Goal: Information Seeking & Learning: Check status

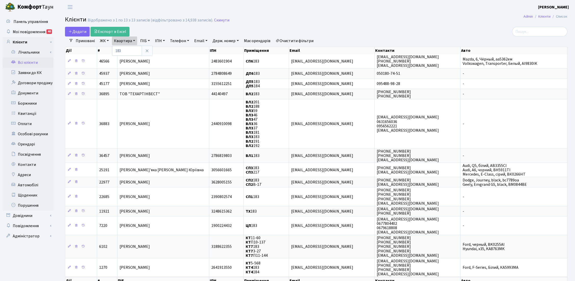
select select "25"
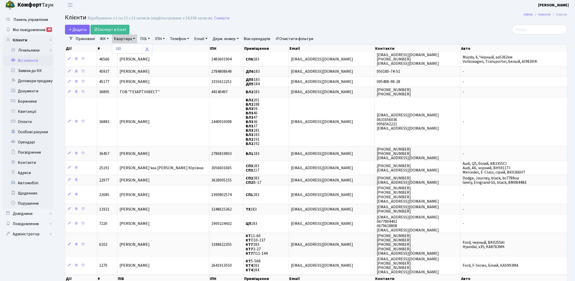
click at [149, 48] on icon at bounding box center [147, 49] width 4 height 4
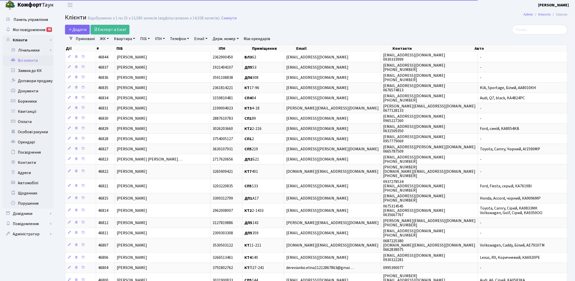
click at [145, 37] on link "ПІБ" at bounding box center [145, 38] width 14 height 9
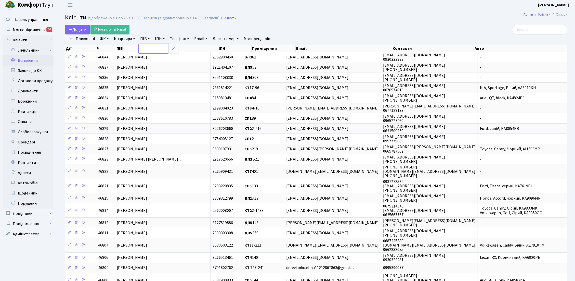
click at [145, 50] on input "text" at bounding box center [154, 49] width 30 height 10
type input "G"
type input "прокопенк"
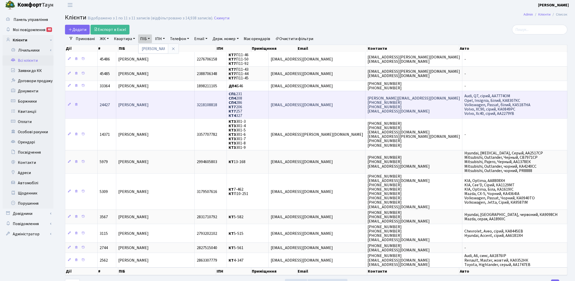
click at [149, 104] on span "Прокопенко Станіслав Андрійович" at bounding box center [133, 105] width 30 height 6
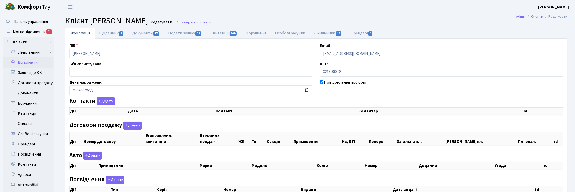
select select "25"
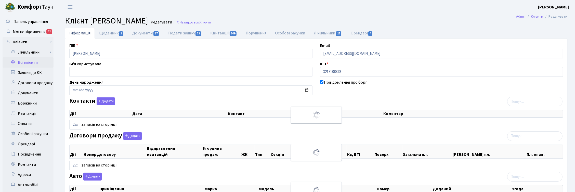
checkbox input "true"
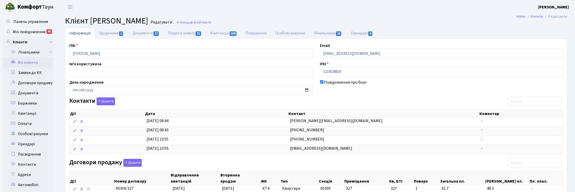
click at [446, 22] on h2 "Клієнт Прокопенко Станіслав Андрійович Редагувати . Назад до всіх Клієнти" at bounding box center [316, 21] width 503 height 10
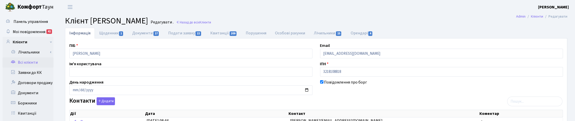
click at [437, 19] on h2 "Клієнт Прокопенко Станіслав Андрійович Редагувати . Назад до всіх Клієнти" at bounding box center [316, 21] width 503 height 10
click at [220, 34] on link "Квитанції 209" at bounding box center [223, 33] width 35 height 10
select select "25"
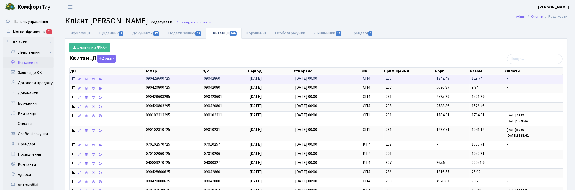
click at [73, 80] on icon at bounding box center [74, 79] width 4 height 4
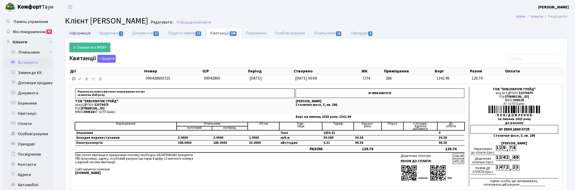
click at [82, 31] on link "Інформація" at bounding box center [80, 33] width 30 height 10
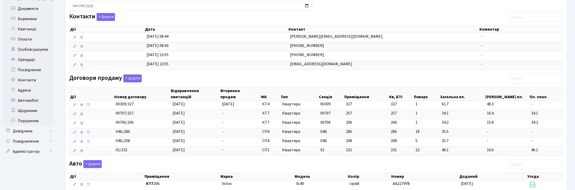
scroll to position [96, 0]
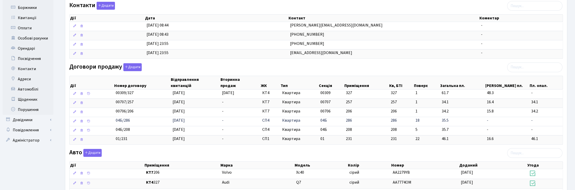
click at [353, 123] on td "286" at bounding box center [366, 121] width 45 height 9
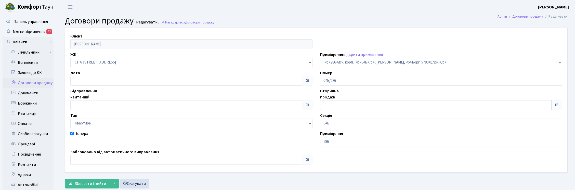
select select "21314"
type input "[DATE]"
checkbox input "true"
type input "14.03.2025"
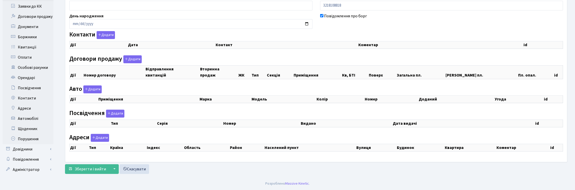
checkbox input "true"
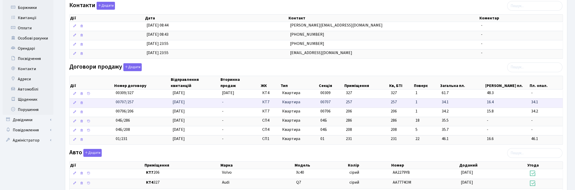
scroll to position [128, 0]
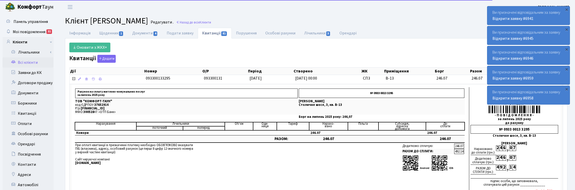
select select "25"
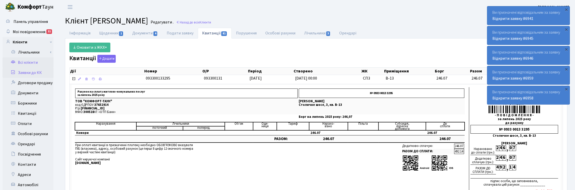
click at [21, 72] on link "Заявки до КК" at bounding box center [28, 73] width 51 height 10
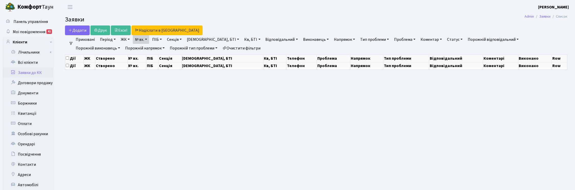
select select "25"
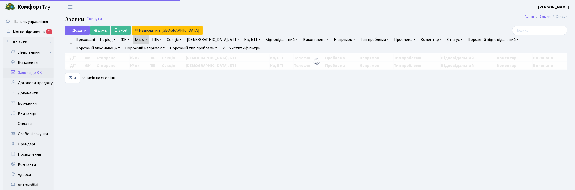
drag, startPoint x: 148, startPoint y: 40, endPoint x: 148, endPoint y: 46, distance: 5.6
click at [148, 40] on link "№ вх." at bounding box center [141, 39] width 16 height 9
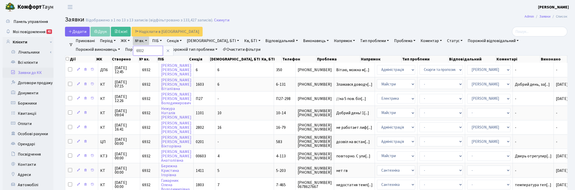
click at [148, 51] on input "6932" at bounding box center [148, 51] width 30 height 10
type input "6"
type input "7022"
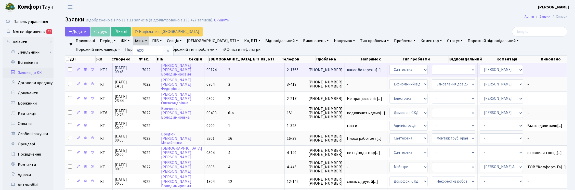
click at [123, 71] on span "15.08.2025 09:46" at bounding box center [126, 70] width 23 height 8
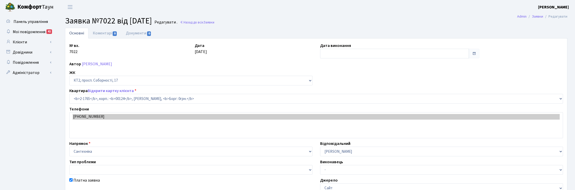
select select "13380"
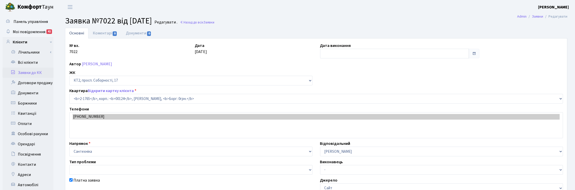
checkbox input "true"
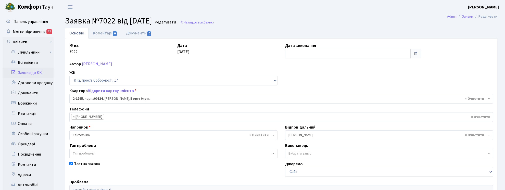
click at [282, 24] on h2 "Заявка №7022 від [DATE] Редагувати . Назад до всіх Заявки" at bounding box center [281, 21] width 432 height 10
click at [108, 91] on link "Відкрити картку клієнта" at bounding box center [111, 91] width 46 height 6
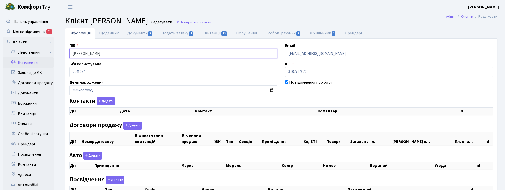
drag, startPoint x: 137, startPoint y: 53, endPoint x: 57, endPoint y: 53, distance: 80.3
click at [57, 53] on div "Панель управління Мої повідомлення 41 Клієнти Лічильники" at bounding box center [252, 129] width 505 height 230
checkbox input "true"
select select "25"
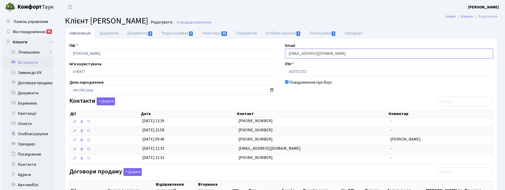
click at [342, 51] on input "gorbenkoandriy@gmail.com" at bounding box center [389, 54] width 208 height 10
drag, startPoint x: 342, startPoint y: 51, endPoint x: 266, endPoint y: 52, distance: 76.5
click at [266, 52] on div "ПІБ Горбенко Андрій Володимирович Email gorbenkoandriy@gmail.com Ім'я користува…" at bounding box center [281, 176] width 431 height 267
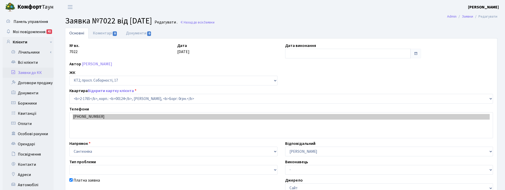
select select "13380"
checkbox input "true"
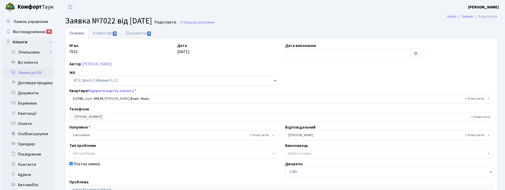
click at [311, 32] on ul "Основні Коментарі 0 Документи 0" at bounding box center [281, 33] width 432 height 11
click at [301, 32] on ul "Основні Коментарі 0 Документи 0" at bounding box center [281, 33] width 432 height 11
click at [32, 62] on link "Всі клієнти" at bounding box center [28, 62] width 51 height 10
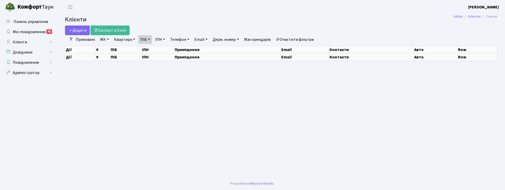
select select "25"
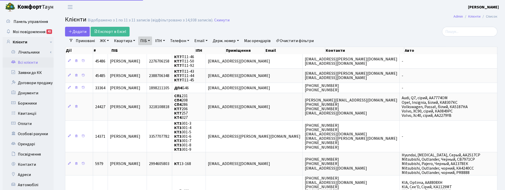
click at [150, 39] on link "ПІБ" at bounding box center [145, 40] width 14 height 9
click at [173, 54] on link at bounding box center [173, 51] width 11 height 10
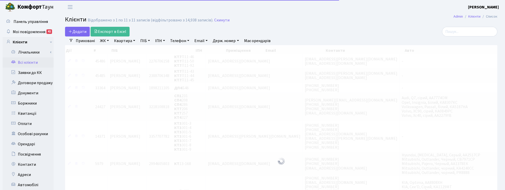
click at [126, 39] on link "Квартира" at bounding box center [124, 40] width 25 height 9
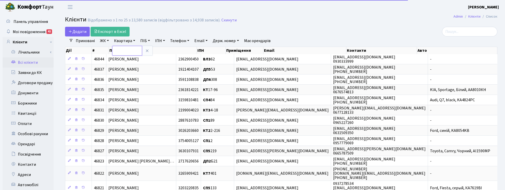
click at [127, 52] on input "text" at bounding box center [127, 51] width 30 height 10
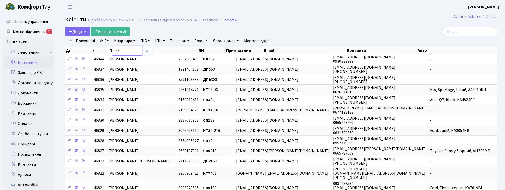
type input "58"
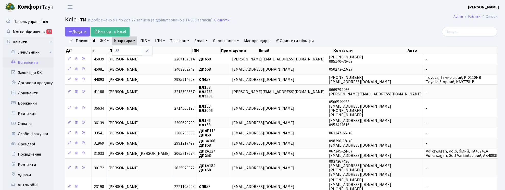
click at [103, 39] on link "ЖК" at bounding box center [104, 40] width 13 height 9
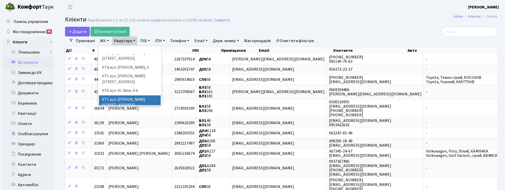
scroll to position [64, 0]
click at [112, 96] on li "[STREET_ADDRESS]" at bounding box center [130, 100] width 62 height 9
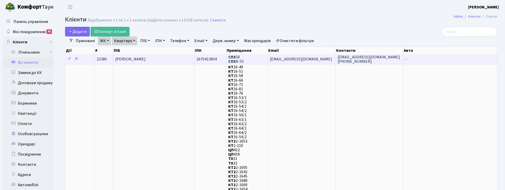
click at [124, 59] on span "[PERSON_NAME]" at bounding box center [130, 59] width 30 height 6
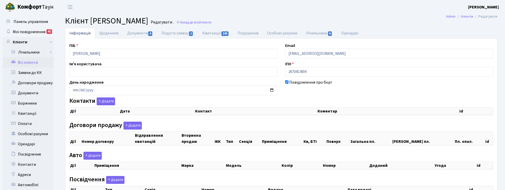
checkbox input "true"
select select "25"
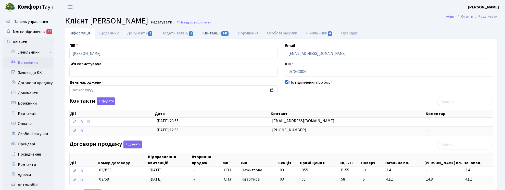
click at [212, 31] on link "Квитанції 145" at bounding box center [215, 33] width 35 height 10
select select "25"
